Goal: Task Accomplishment & Management: Use online tool/utility

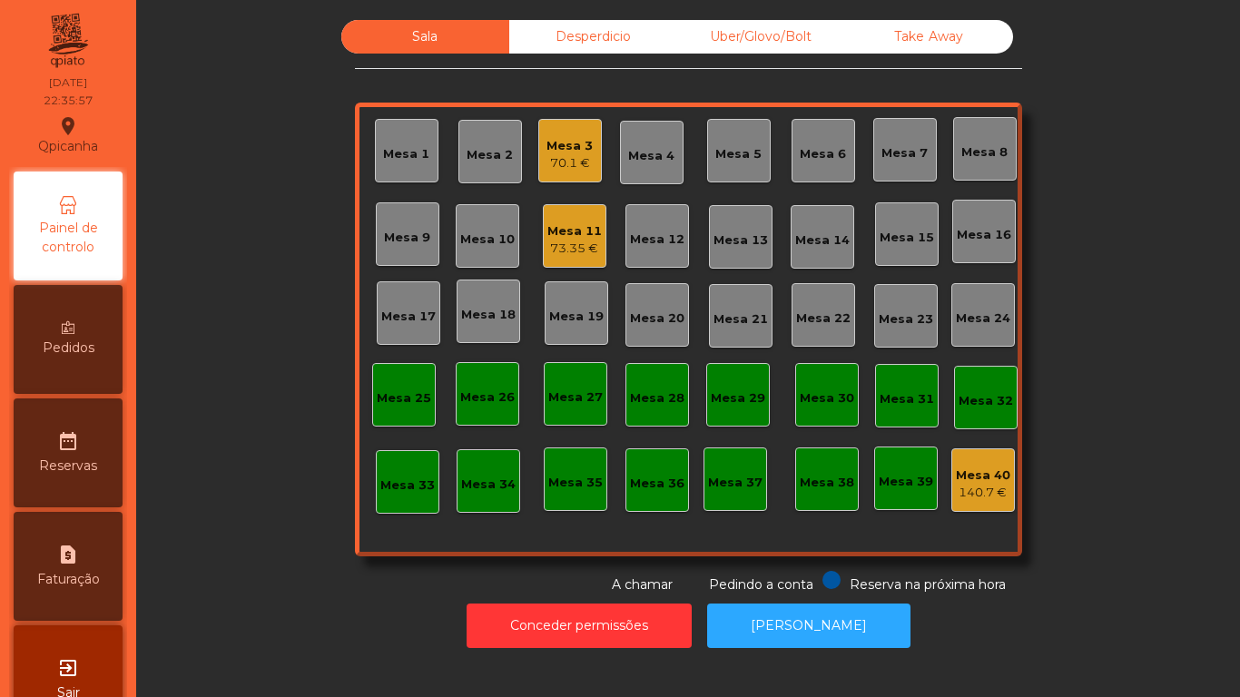
click at [569, 248] on div "73.35 €" at bounding box center [574, 249] width 54 height 18
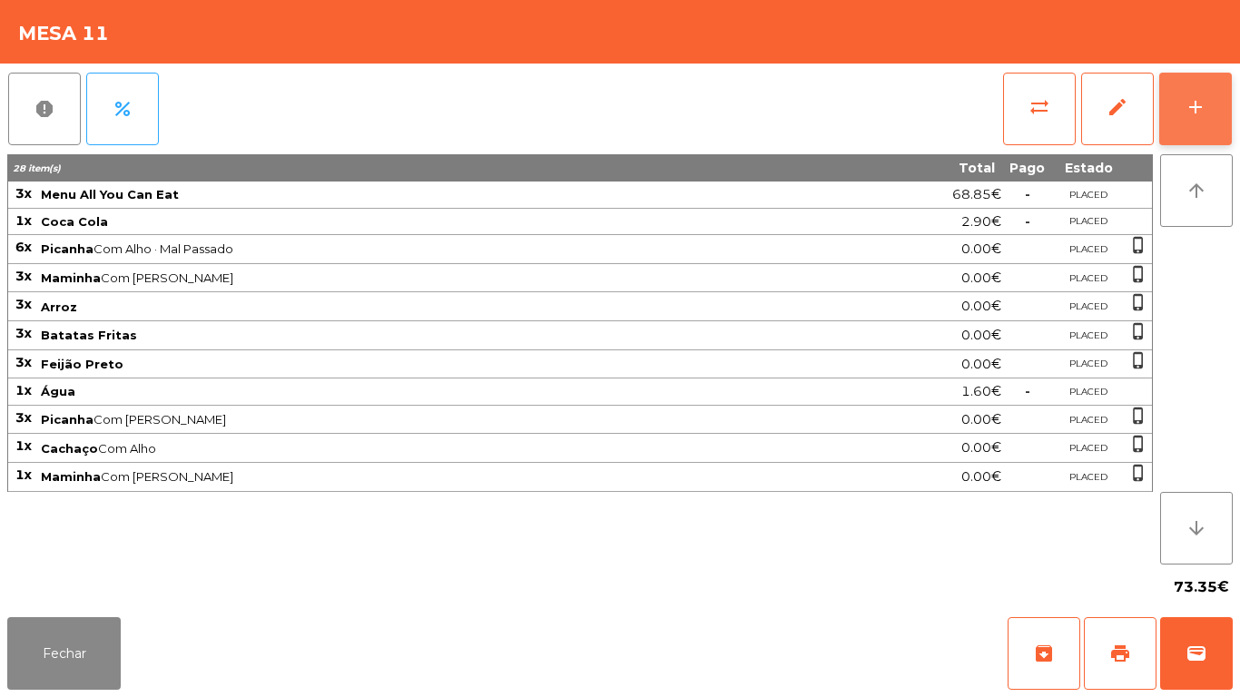
click at [1193, 116] on div "add" at bounding box center [1196, 107] width 22 height 22
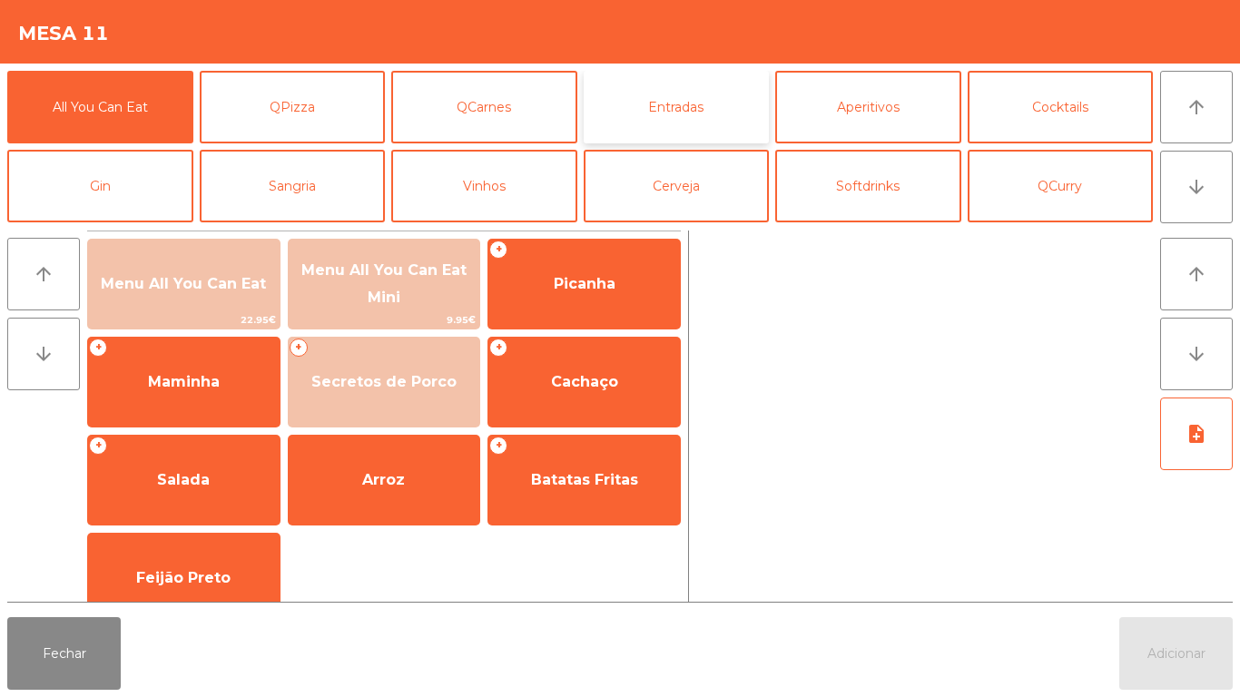
click at [688, 119] on button "Entradas" at bounding box center [677, 107] width 186 height 73
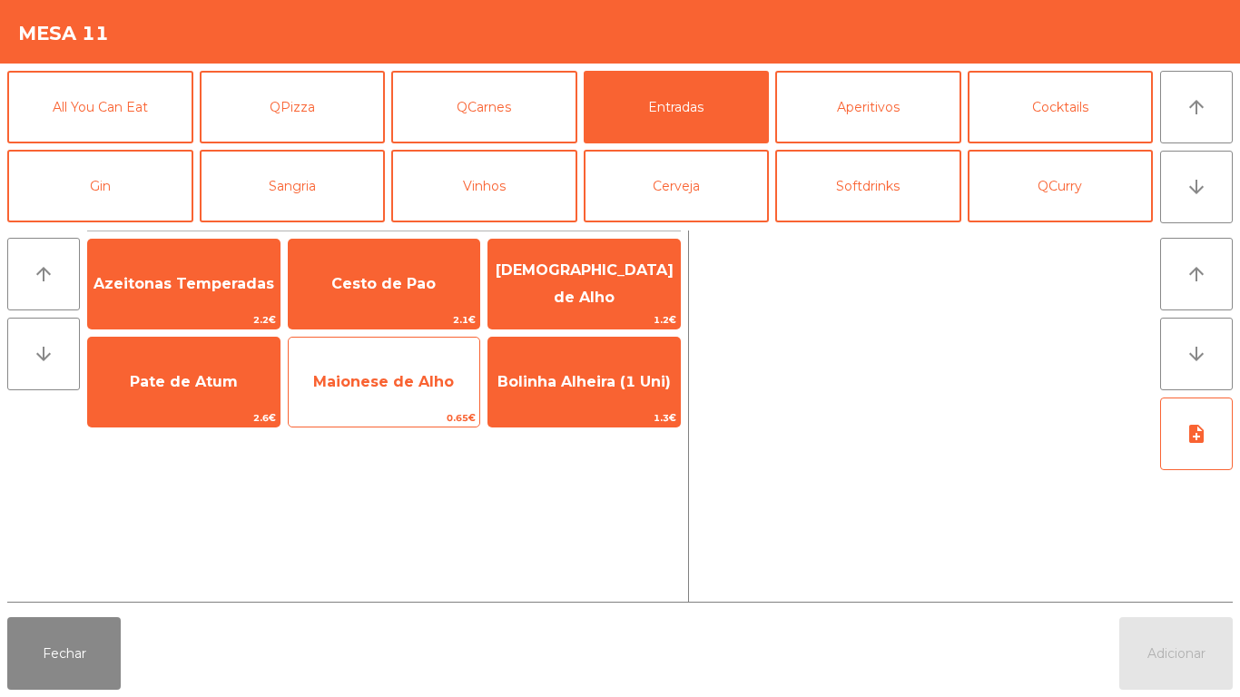
click at [397, 385] on span "Maionese de Alho" at bounding box center [383, 381] width 141 height 17
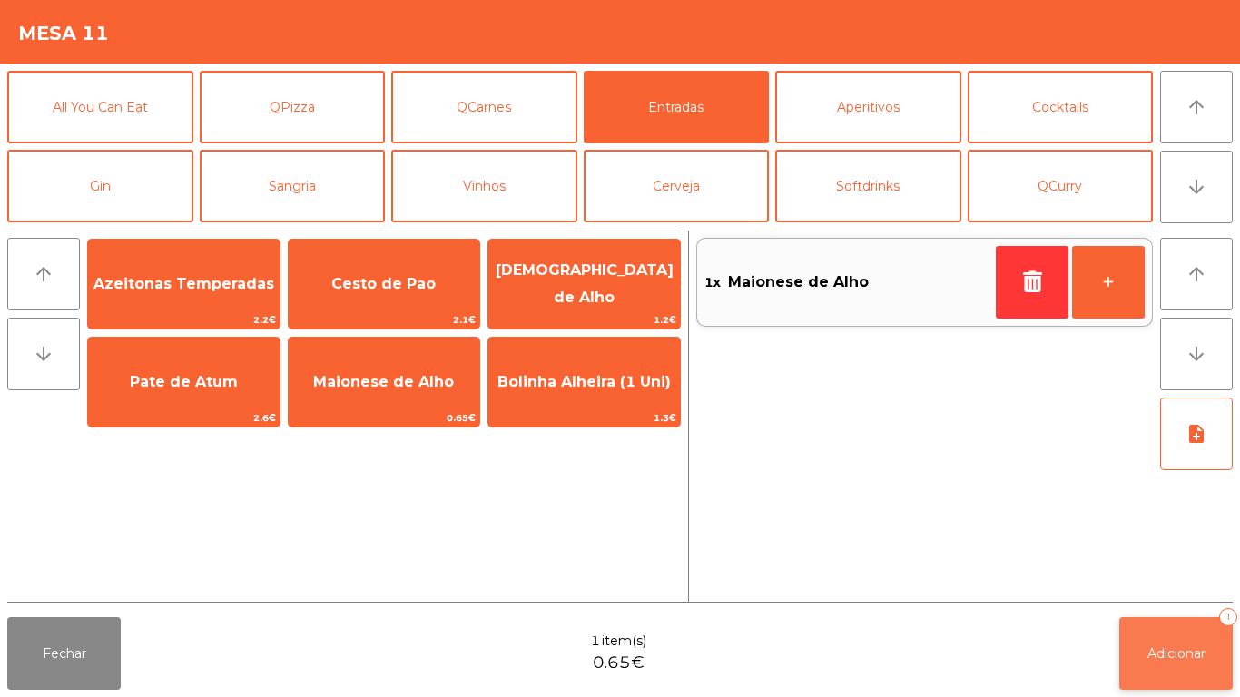
click at [1179, 641] on button "Adicionar 1" at bounding box center [1175, 653] width 113 height 73
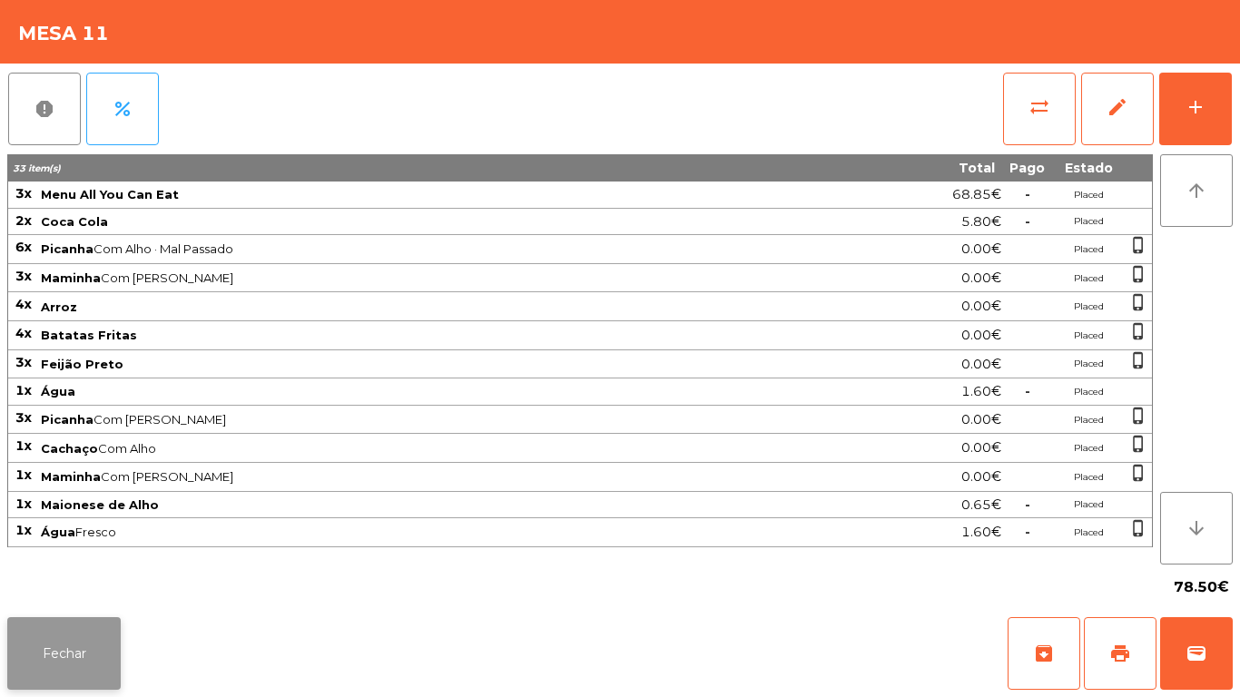
click at [88, 650] on button "Fechar" at bounding box center [63, 653] width 113 height 73
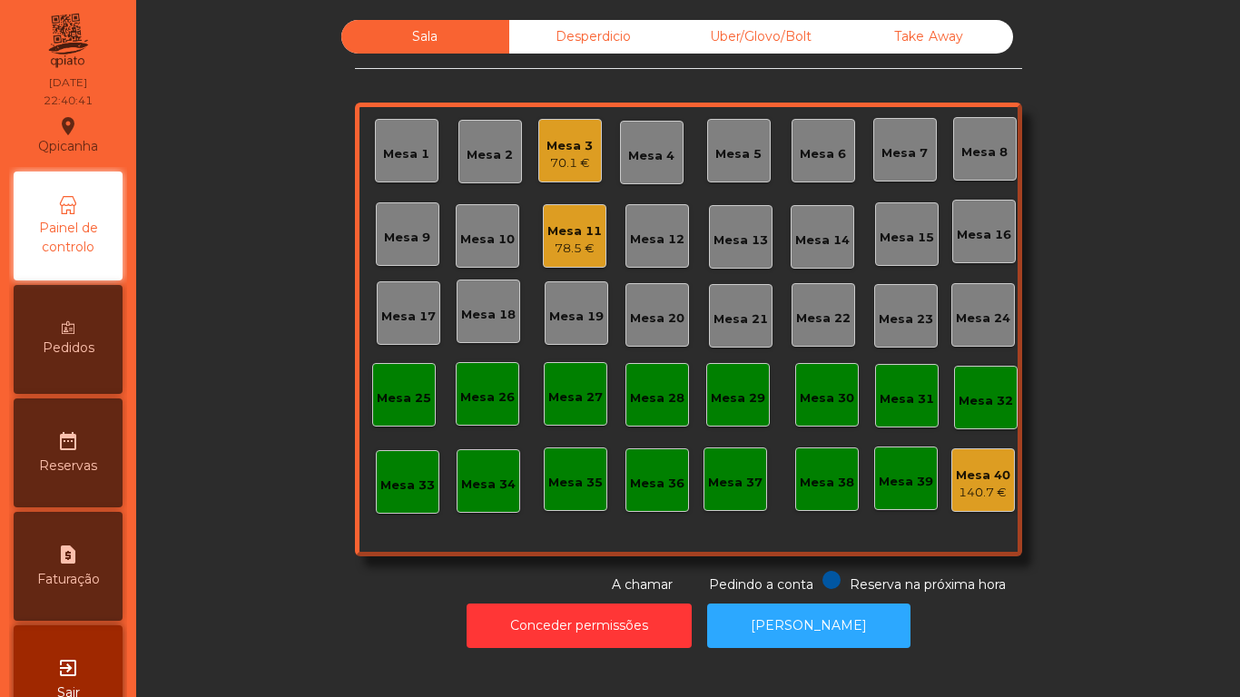
click at [575, 168] on div "70.1 €" at bounding box center [569, 163] width 46 height 18
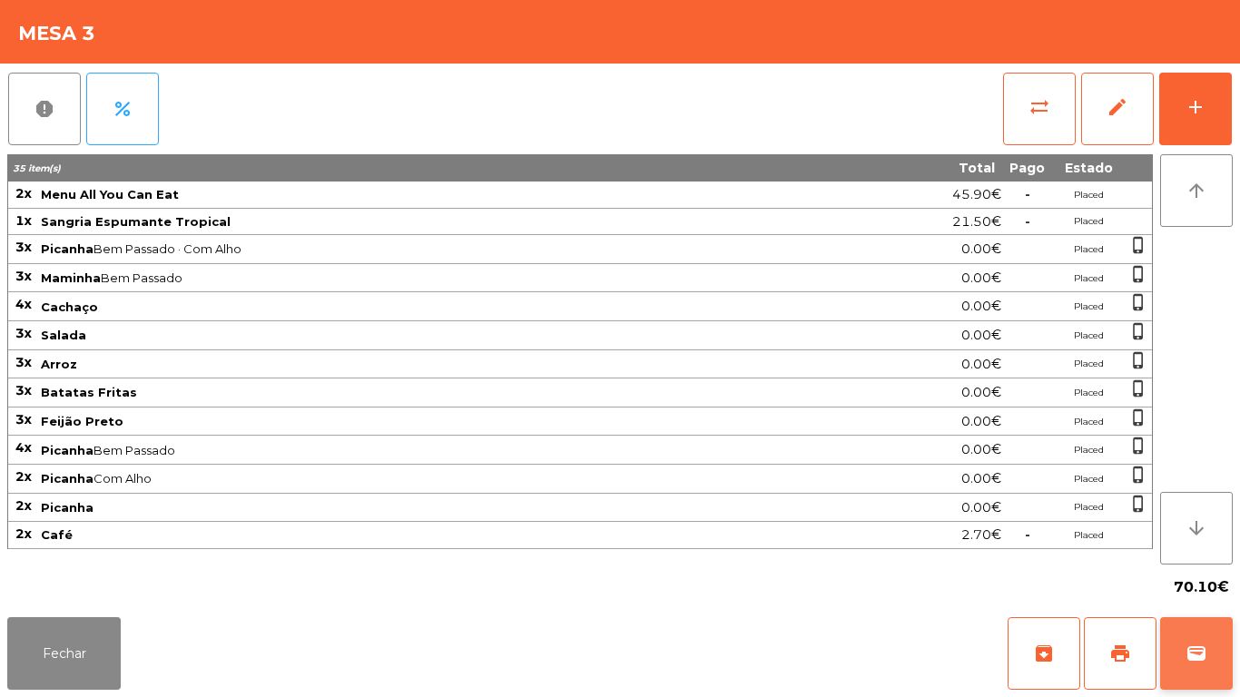
click at [1188, 634] on button "wallet" at bounding box center [1196, 653] width 73 height 73
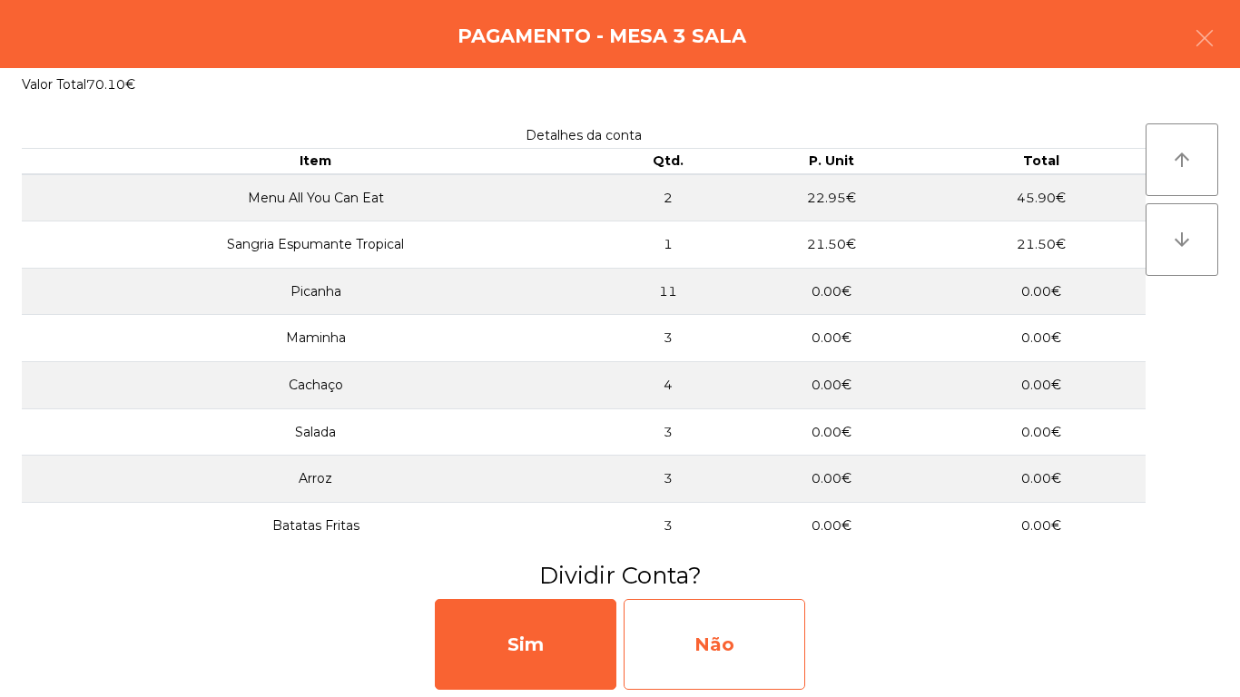
click at [695, 606] on div "Não" at bounding box center [715, 644] width 182 height 91
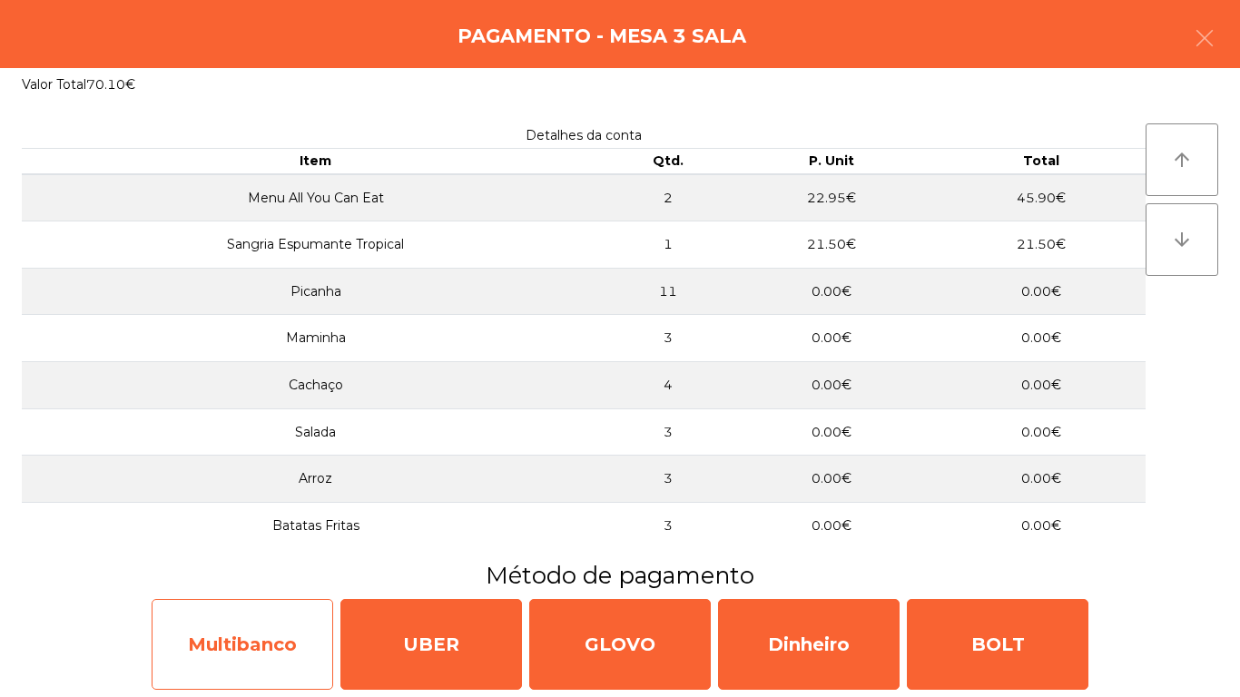
click at [211, 631] on div "Multibanco" at bounding box center [243, 644] width 182 height 91
select select "**"
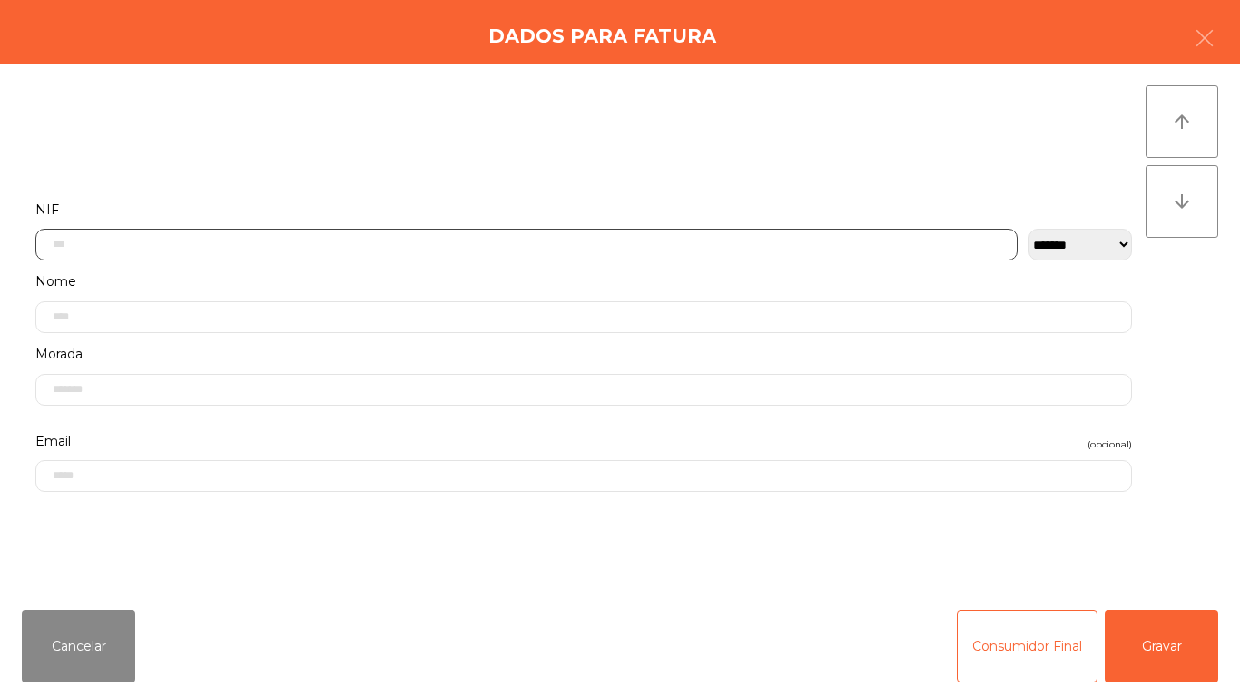
click at [271, 244] on input "text" at bounding box center [526, 245] width 982 height 32
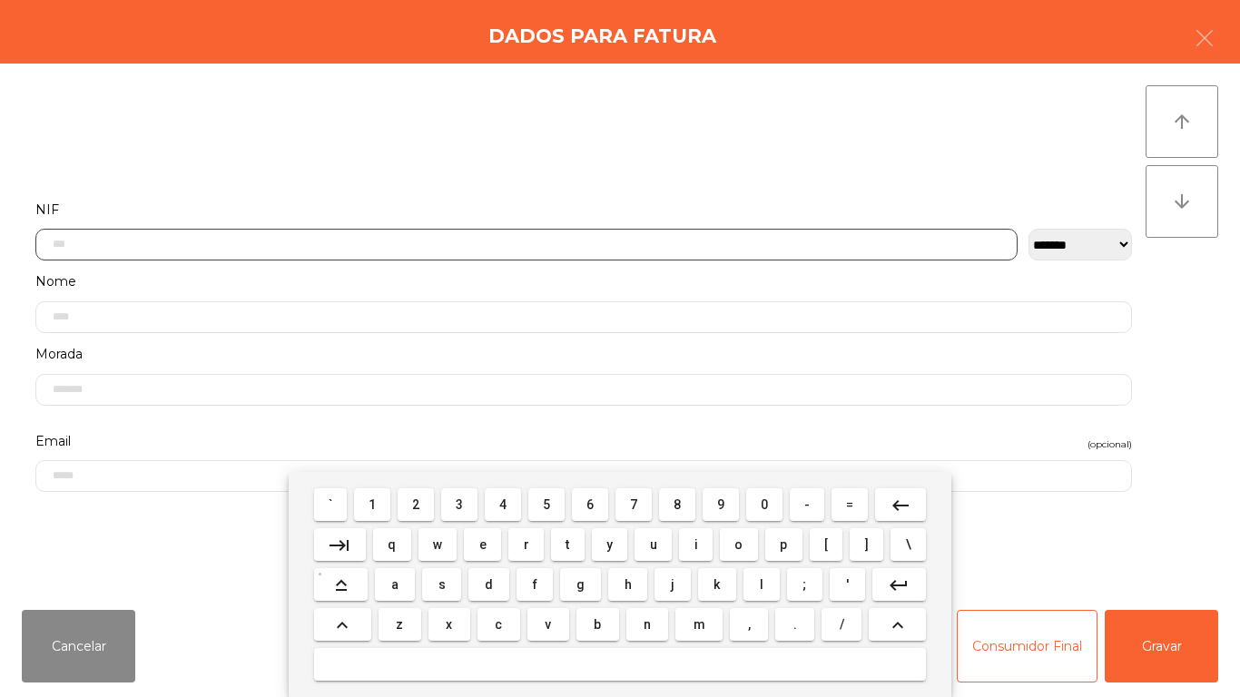
scroll to position [111, 0]
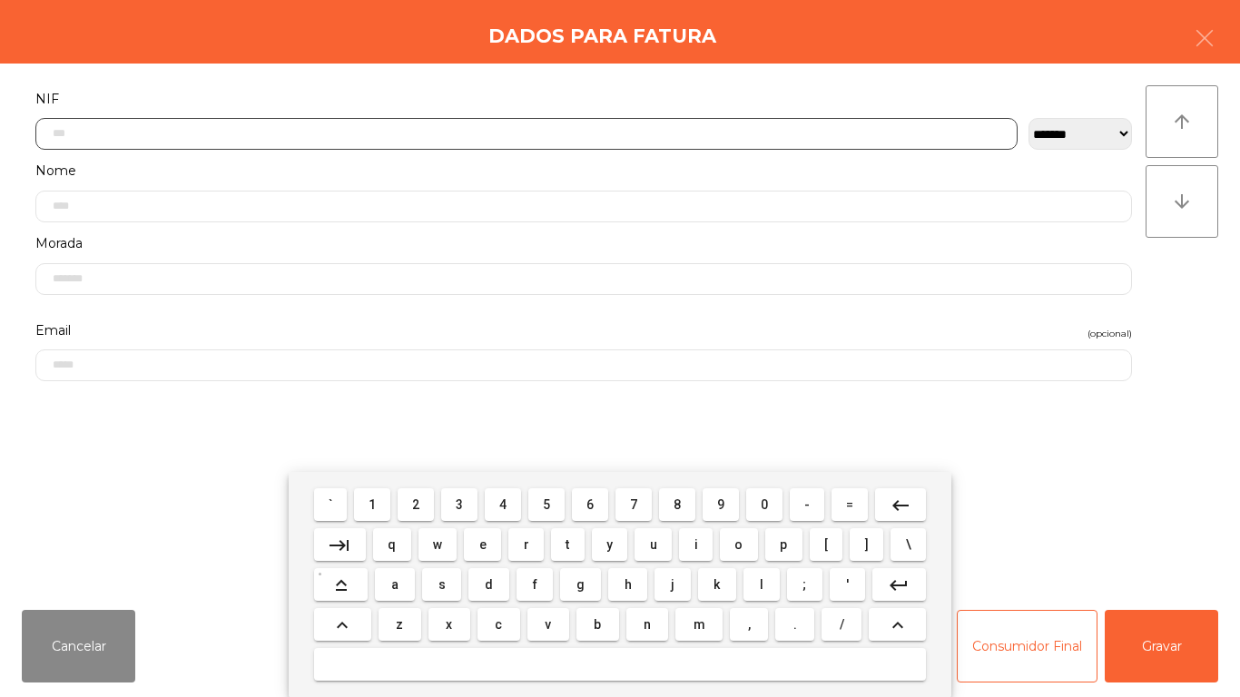
click at [418, 504] on span "2" at bounding box center [415, 504] width 7 height 15
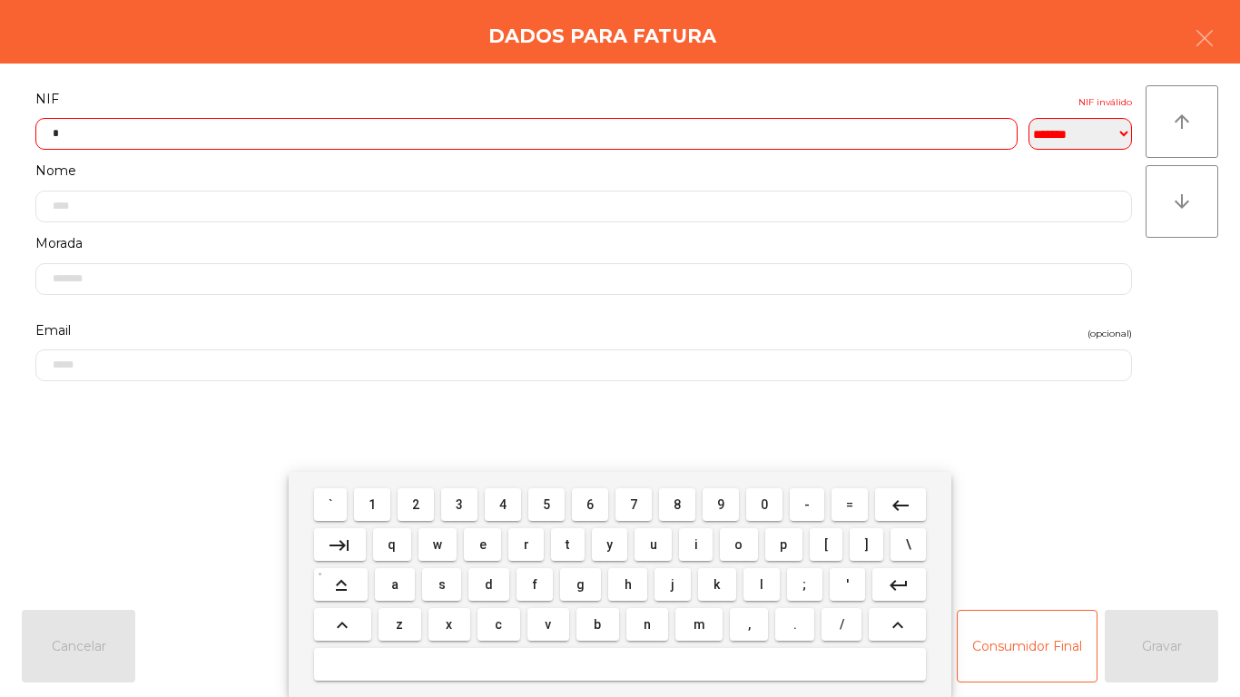
click at [634, 501] on span "7" at bounding box center [633, 504] width 7 height 15
click at [417, 511] on span "2" at bounding box center [415, 504] width 7 height 15
click at [372, 503] on span "1" at bounding box center [372, 504] width 7 height 15
click at [490, 503] on button "4" at bounding box center [503, 504] width 36 height 33
click at [503, 504] on span "4" at bounding box center [502, 504] width 7 height 15
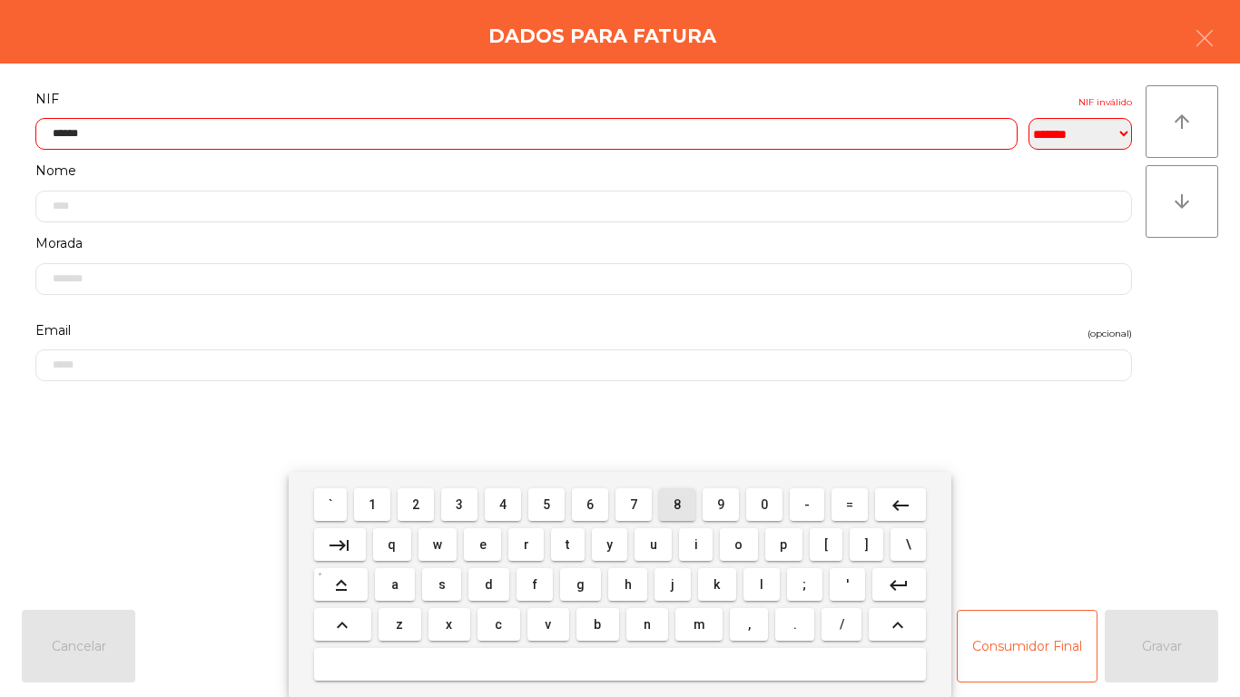
click at [677, 506] on span "8" at bounding box center [677, 504] width 7 height 15
click at [373, 499] on span "1" at bounding box center [372, 504] width 7 height 15
click at [721, 503] on span "9" at bounding box center [720, 504] width 7 height 15
type input "*********"
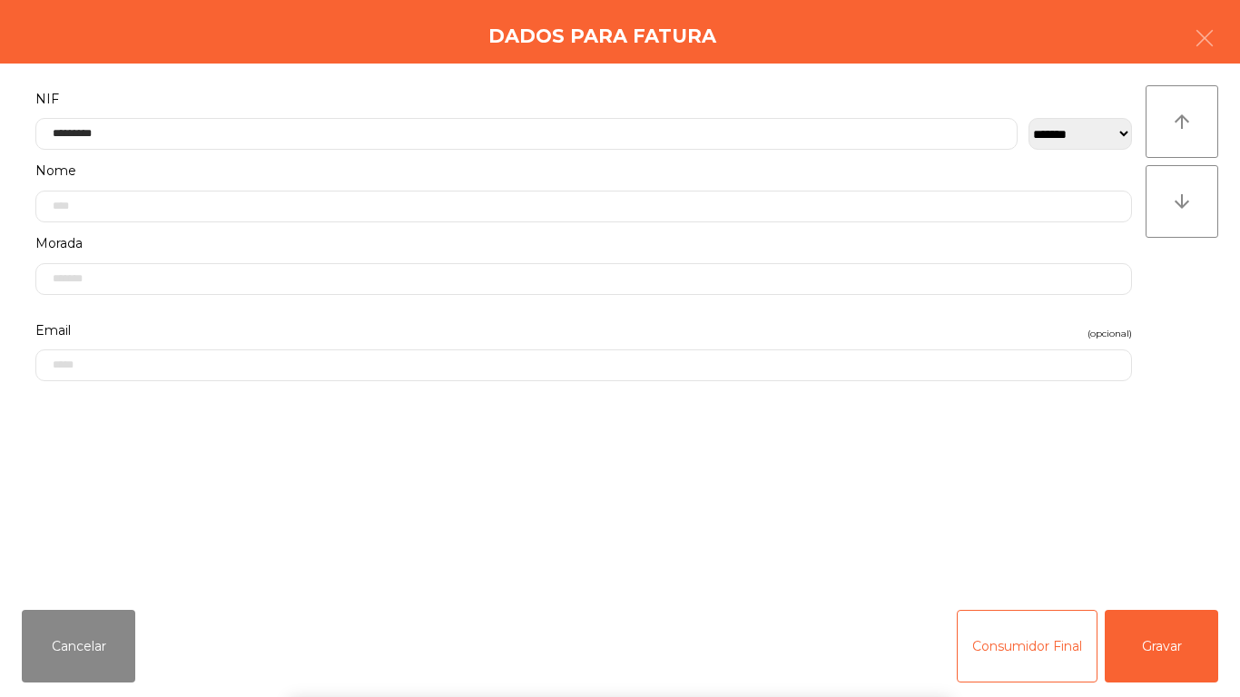
click at [988, 446] on form "**********" at bounding box center [584, 331] width 1124 height 488
click at [1181, 665] on button "Gravar" at bounding box center [1161, 646] width 113 height 73
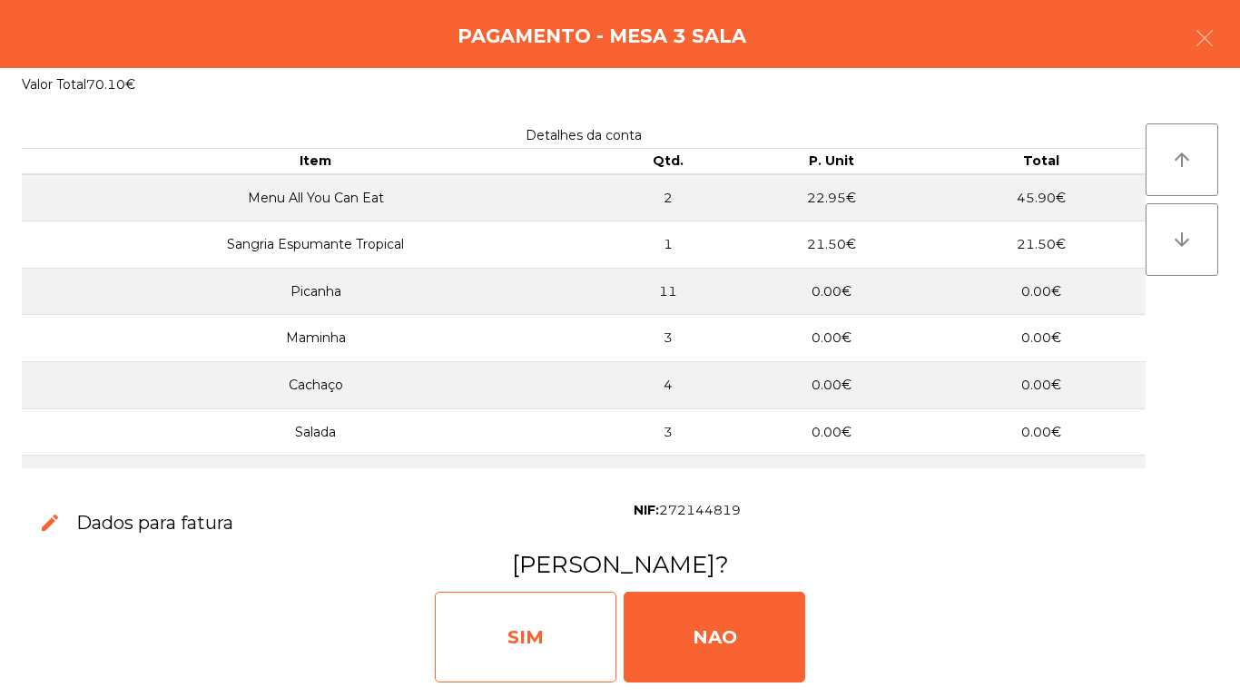
click at [549, 616] on div "SIM" at bounding box center [526, 637] width 182 height 91
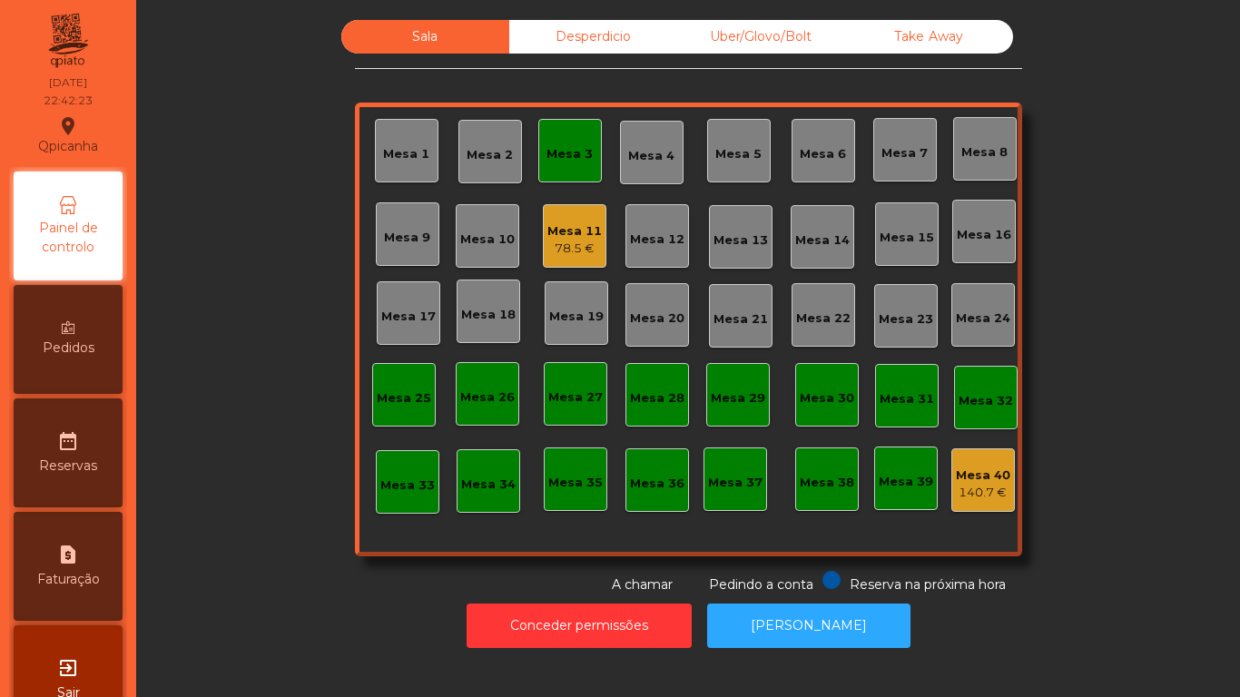
click at [565, 174] on div "Mesa 3" at bounding box center [570, 151] width 64 height 64
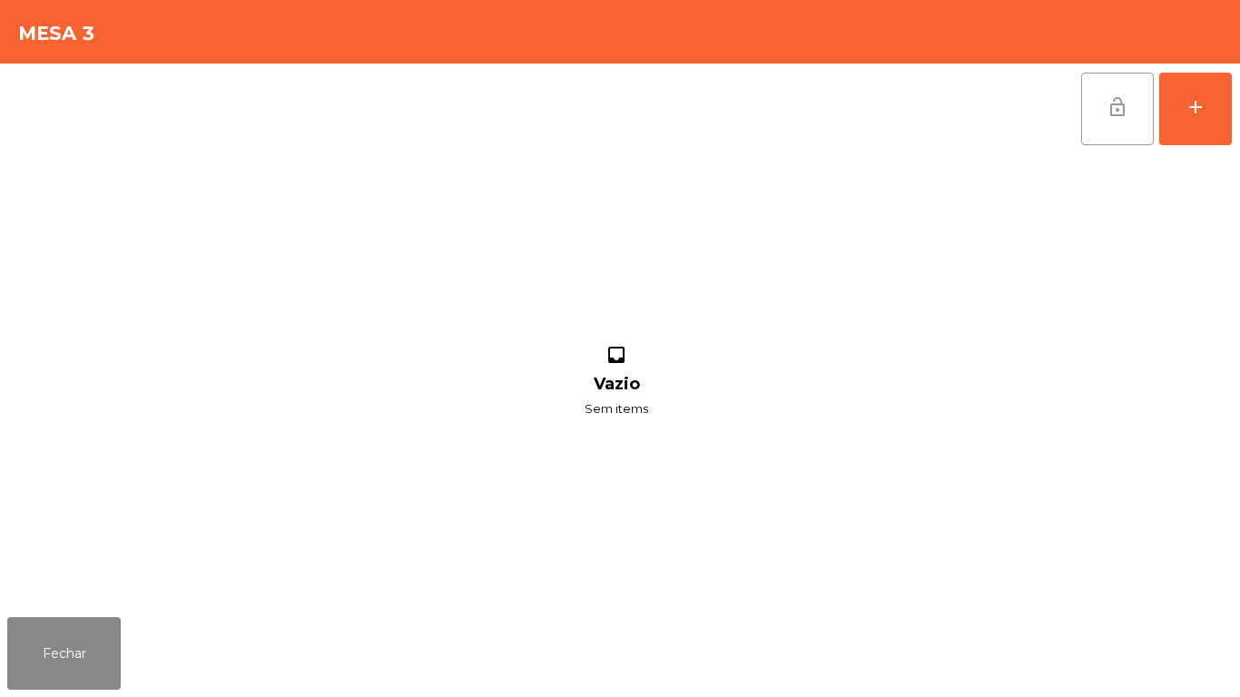
click at [1096, 135] on button "lock_open" at bounding box center [1117, 109] width 73 height 73
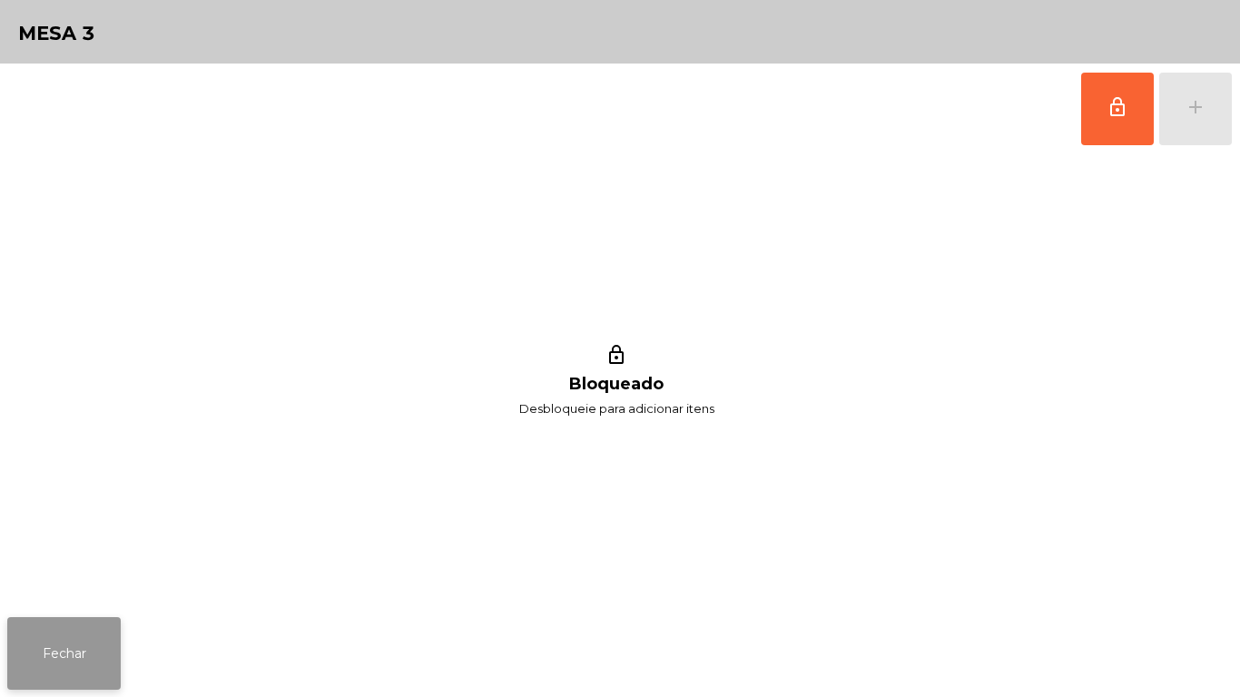
click at [101, 626] on button "Fechar" at bounding box center [63, 653] width 113 height 73
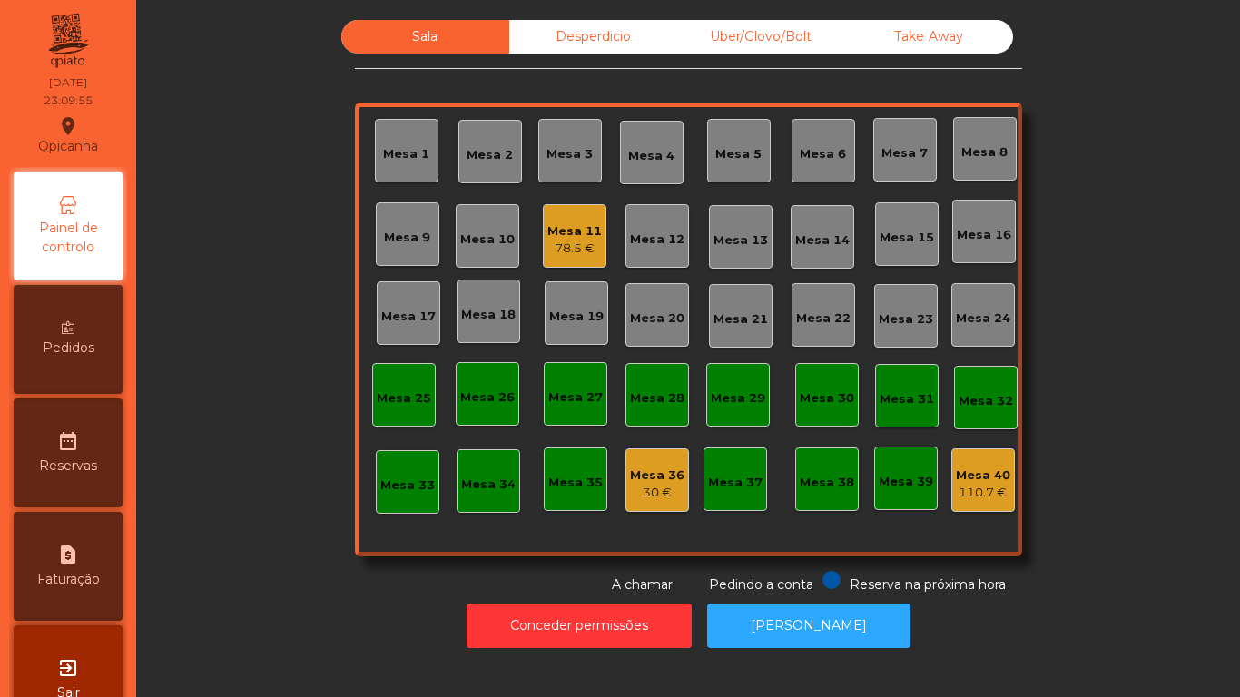
click at [547, 231] on div "Mesa 11" at bounding box center [574, 231] width 54 height 18
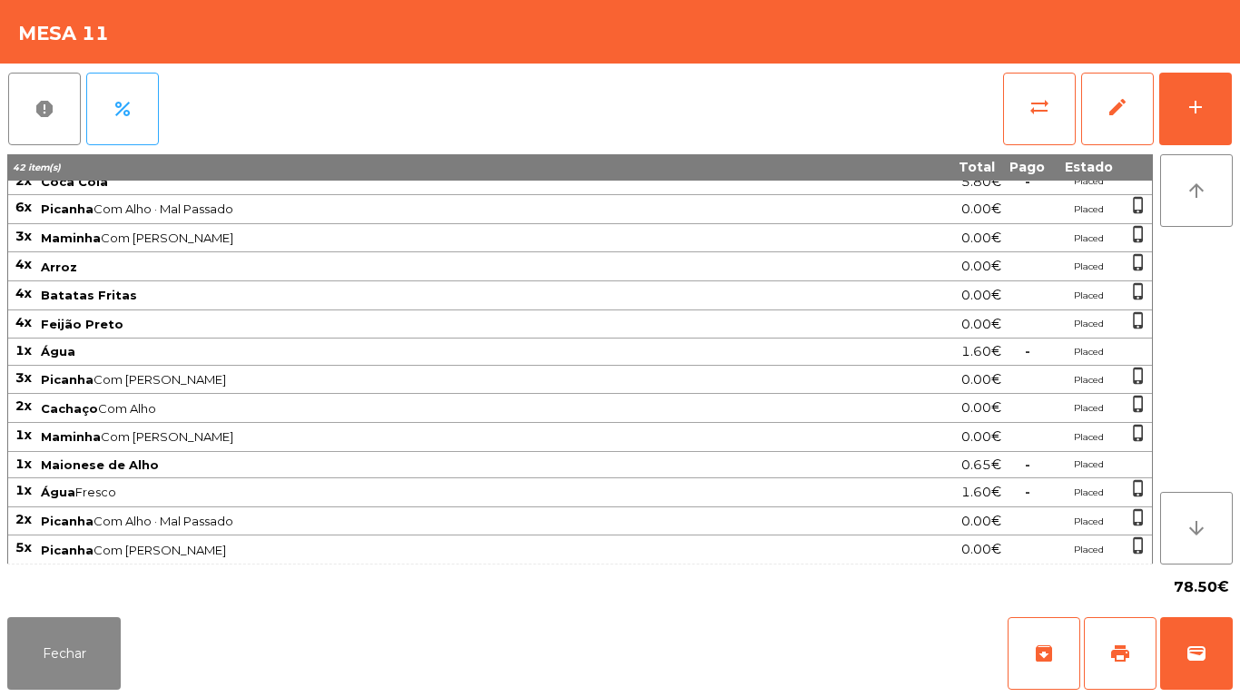
scroll to position [0, 0]
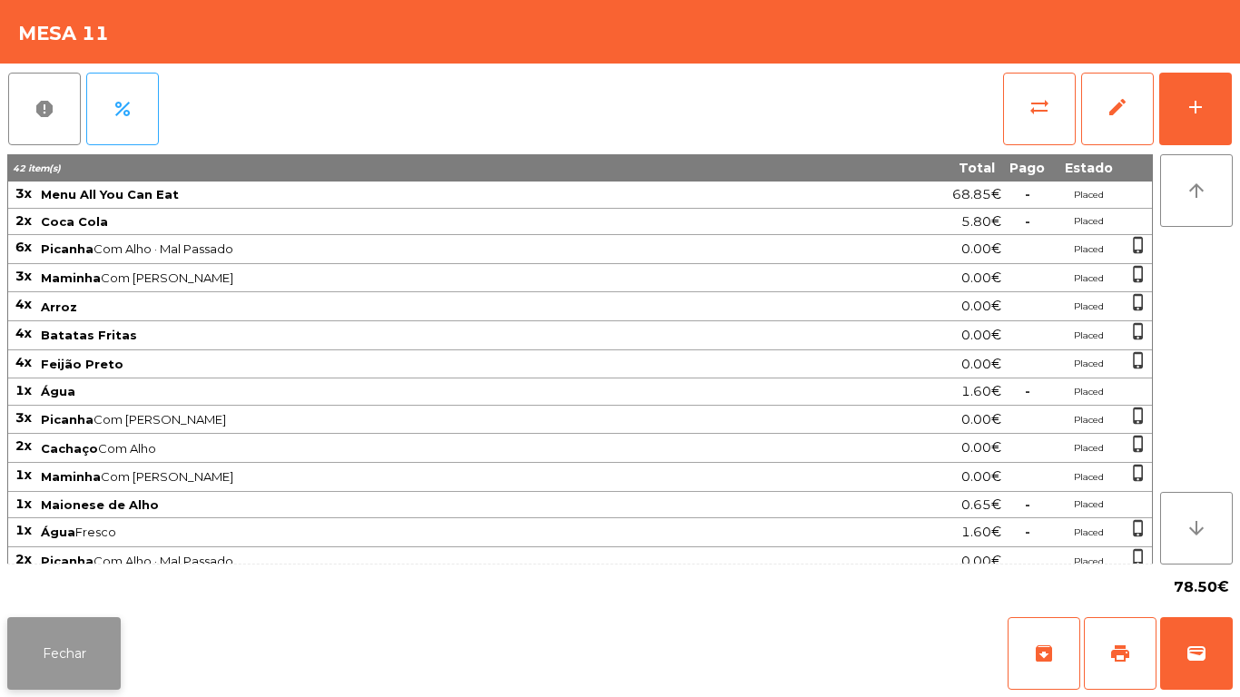
click at [97, 621] on button "Fechar" at bounding box center [63, 653] width 113 height 73
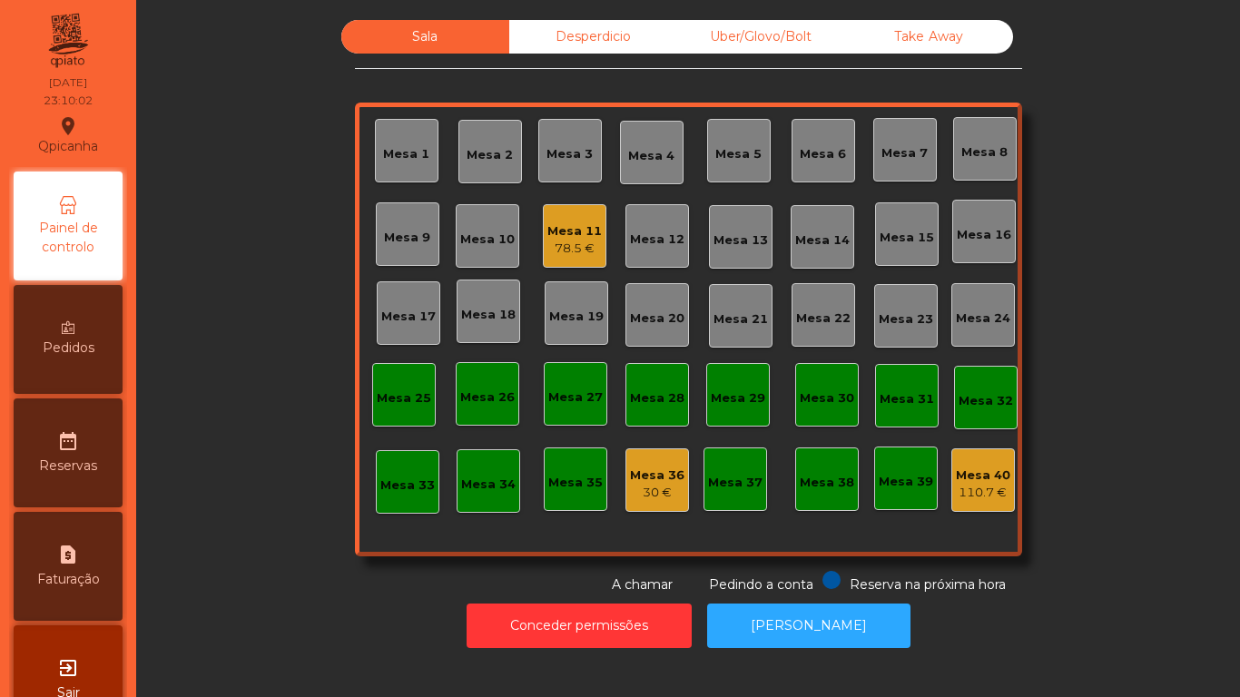
click at [573, 248] on div "78.5 €" at bounding box center [574, 249] width 54 height 18
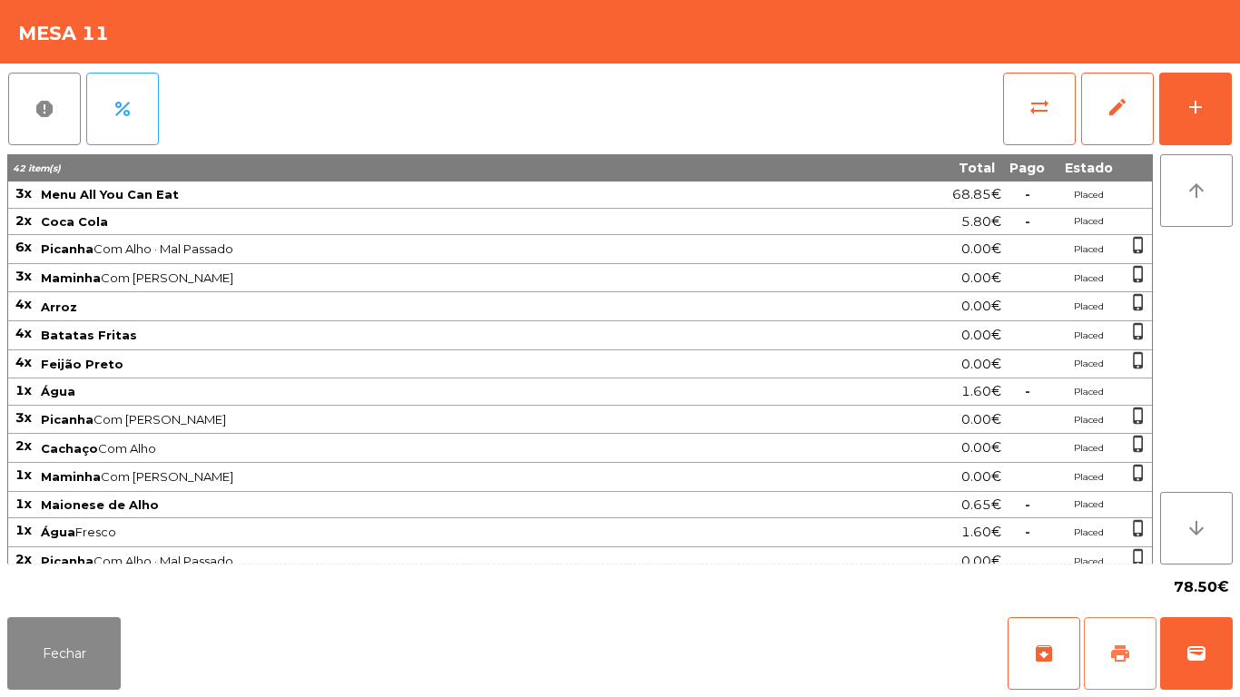
click at [1090, 652] on button "print" at bounding box center [1120, 653] width 73 height 73
click at [80, 639] on button "Fechar" at bounding box center [63, 653] width 113 height 73
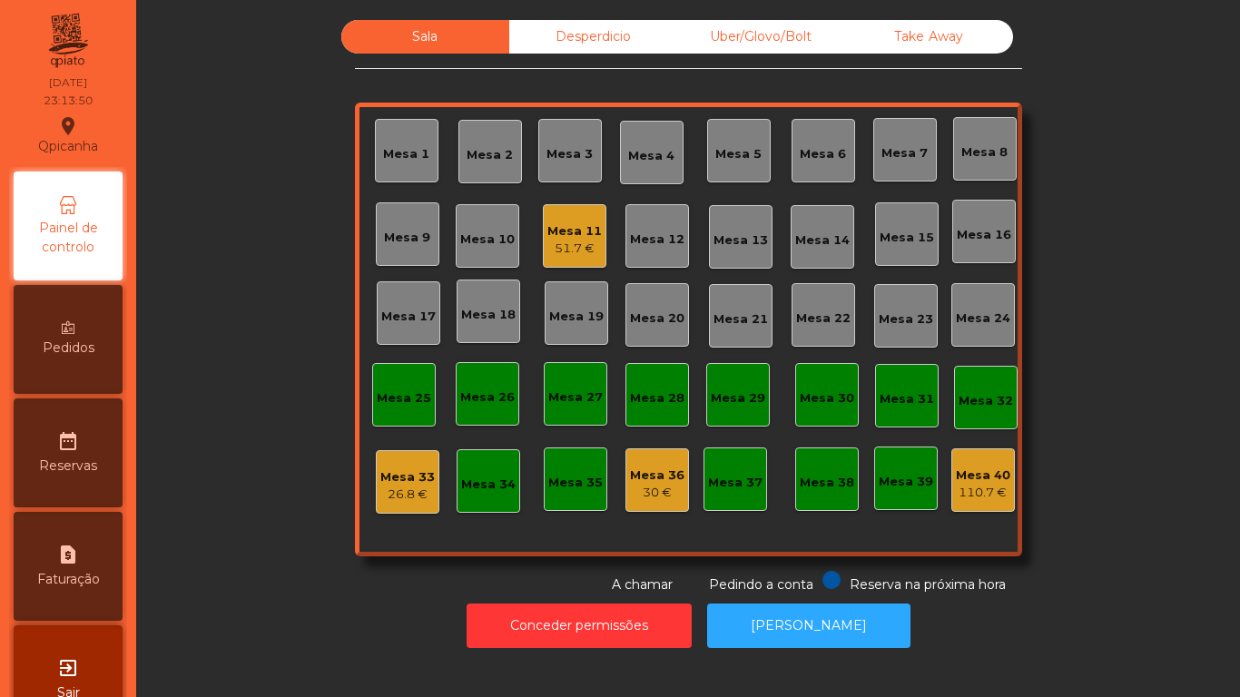
click at [416, 468] on div "Mesa 33" at bounding box center [407, 477] width 54 height 18
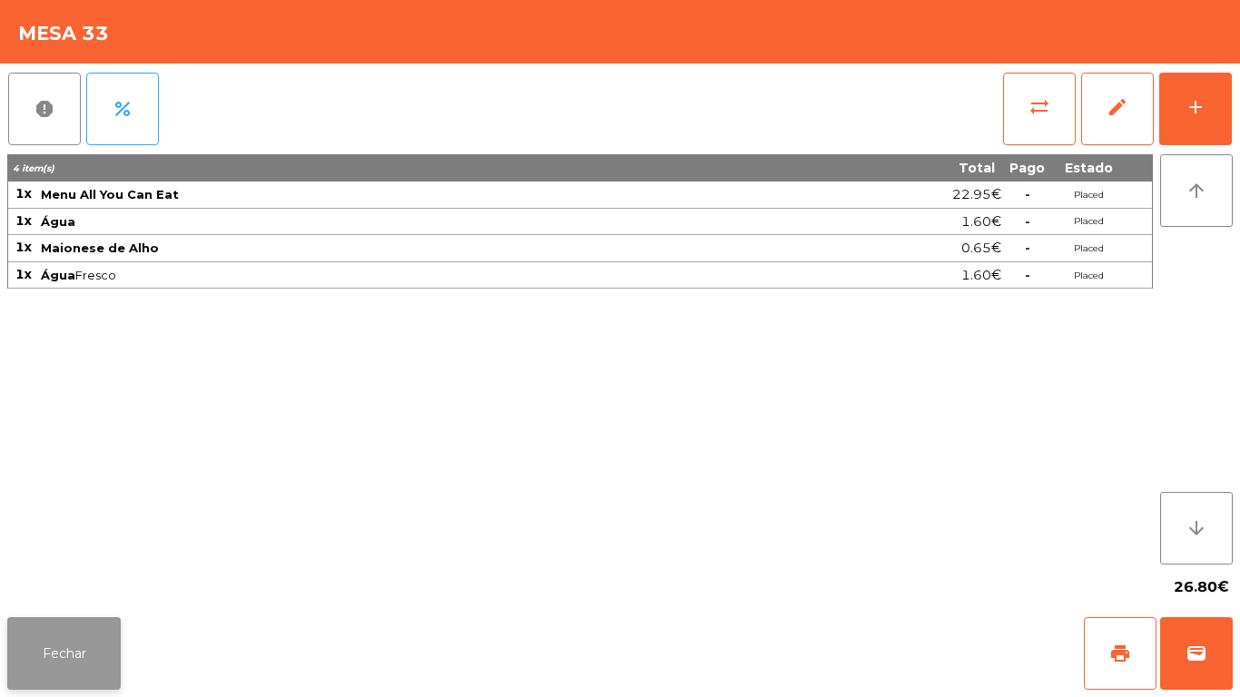
click at [75, 650] on button "Fechar" at bounding box center [63, 653] width 113 height 73
